Goal: Find specific page/section: Find specific page/section

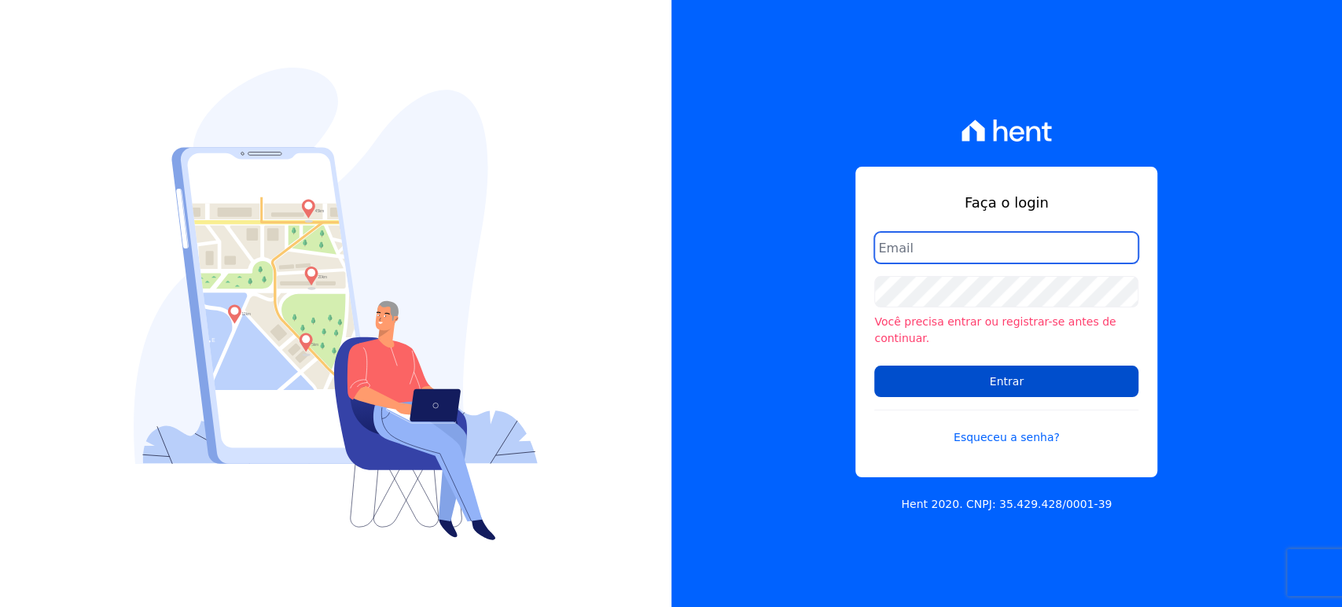
type input "gabriel@msarandu.com.br"
click at [925, 374] on input "Entrar" at bounding box center [1006, 381] width 264 height 31
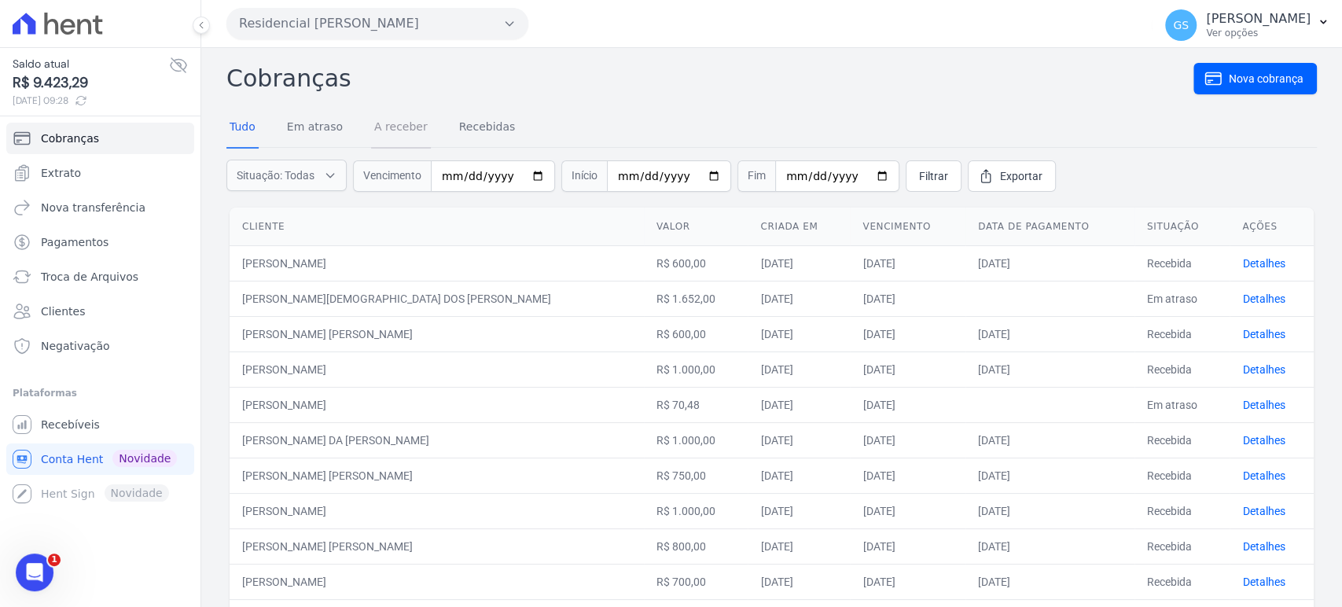
click at [407, 133] on link "A receber" at bounding box center [401, 128] width 60 height 41
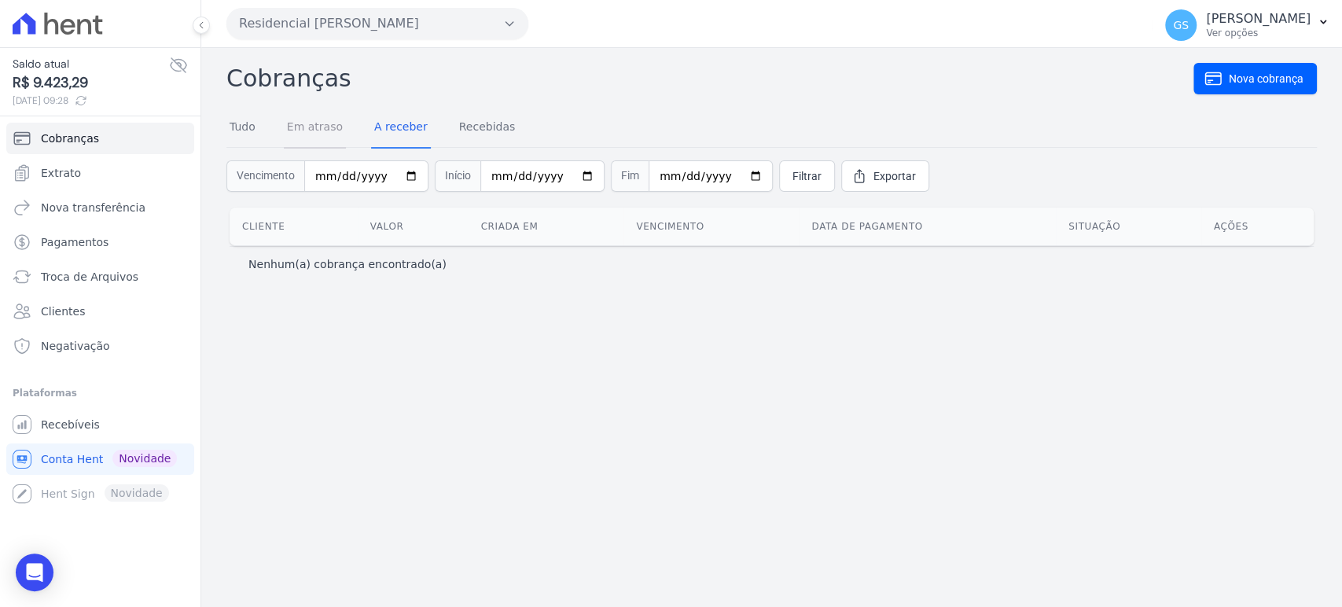
click at [338, 132] on link "Em atraso" at bounding box center [315, 128] width 62 height 41
